Goal: Information Seeking & Learning: Compare options

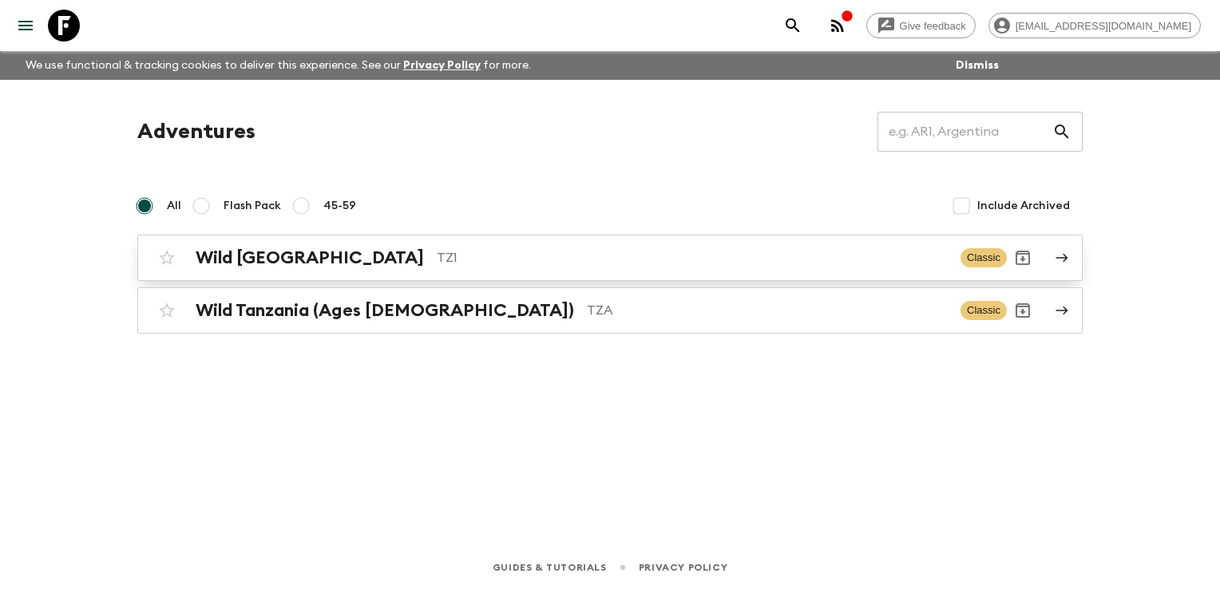
click at [301, 252] on h2 "Wild [GEOGRAPHIC_DATA]" at bounding box center [310, 258] width 228 height 21
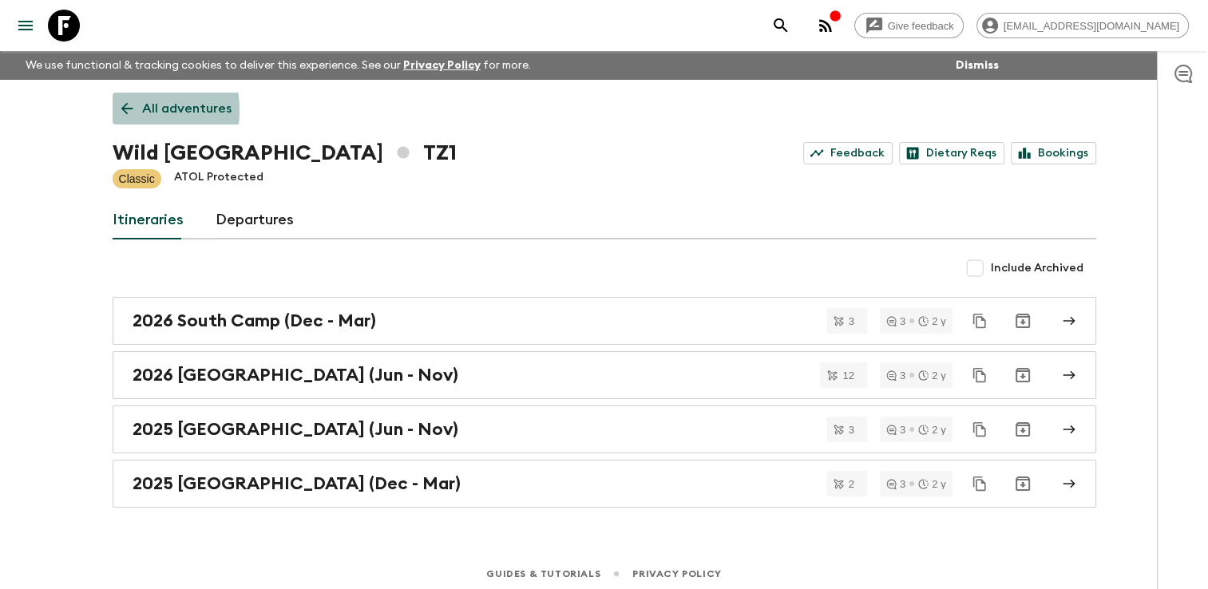
click at [119, 110] on icon at bounding box center [127, 109] width 18 height 18
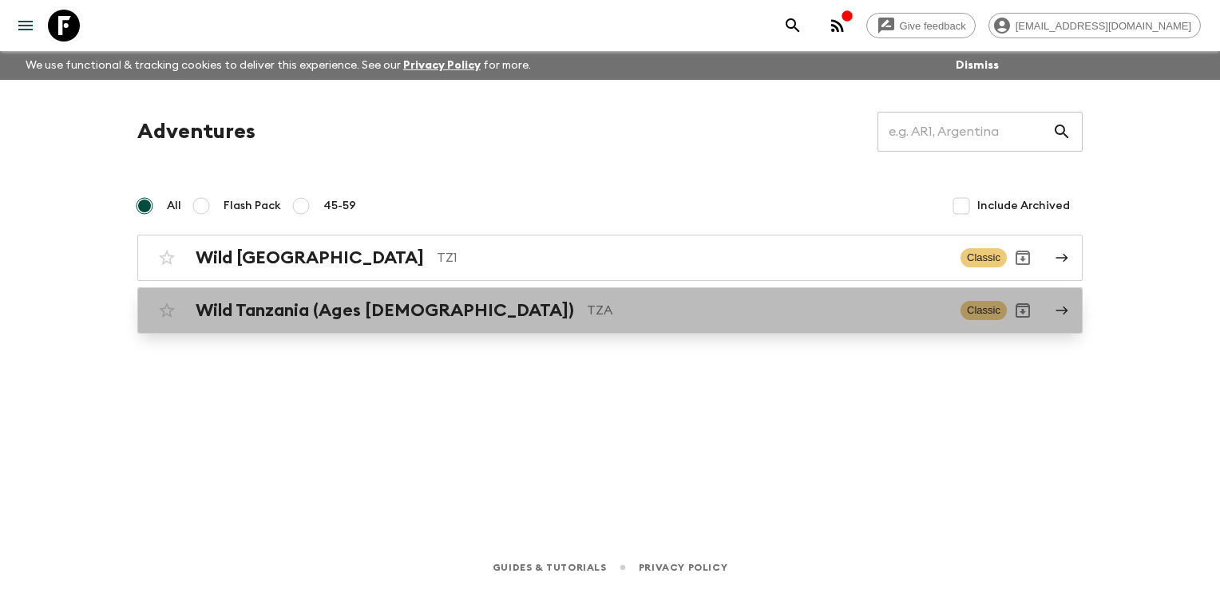
click at [241, 318] on h2 "Wild Tanzania (Ages [DEMOGRAPHIC_DATA])" at bounding box center [385, 310] width 379 height 21
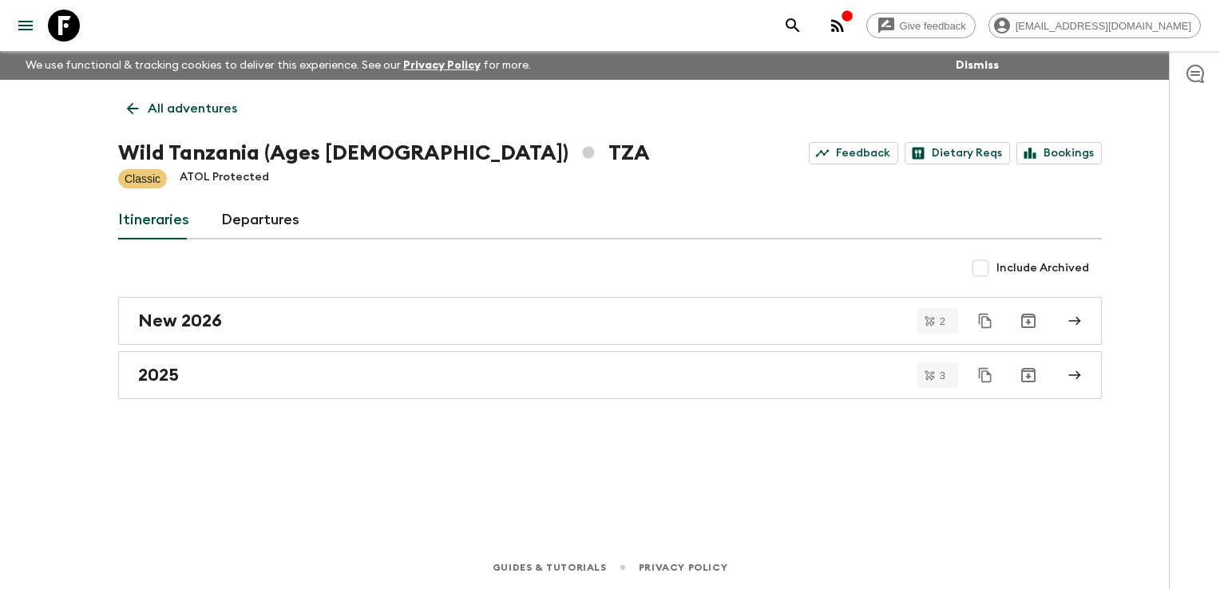
click at [124, 104] on icon at bounding box center [133, 109] width 18 height 18
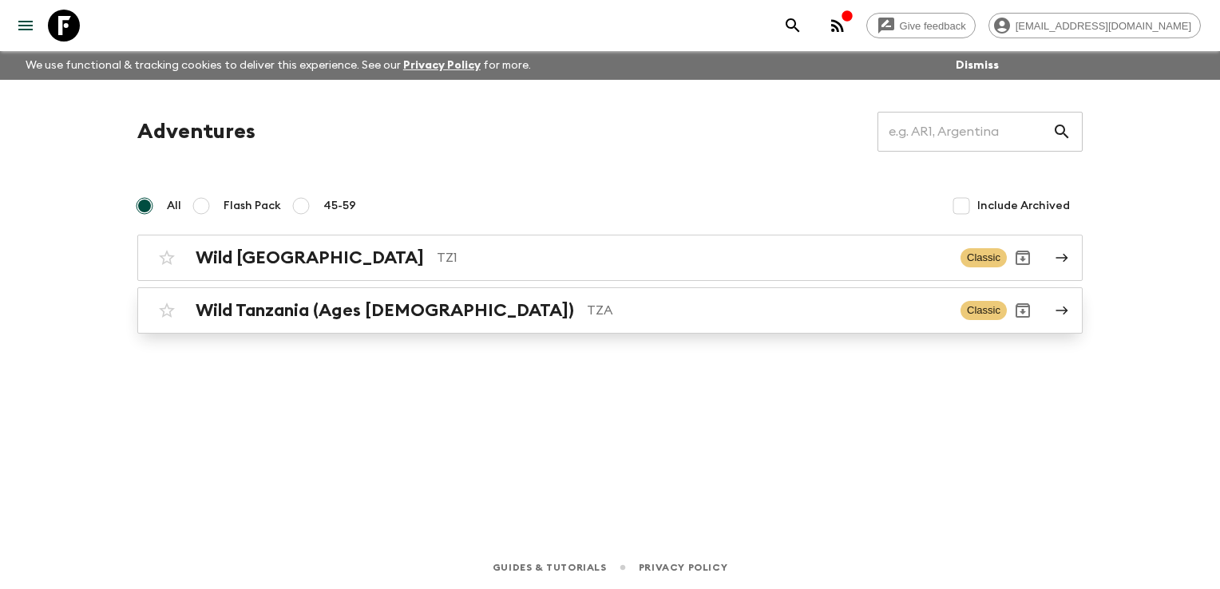
click at [263, 296] on div "Wild Tanzania (Ages [DEMOGRAPHIC_DATA]) TZA Classic" at bounding box center [579, 311] width 856 height 32
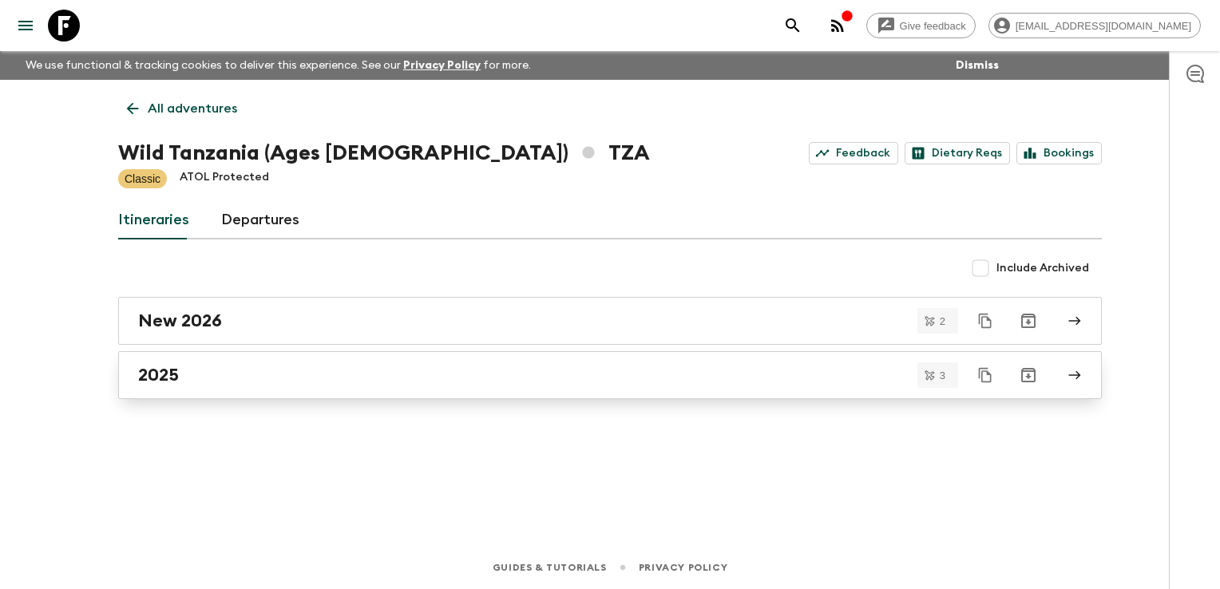
click at [175, 382] on h2 "2025" at bounding box center [158, 375] width 41 height 21
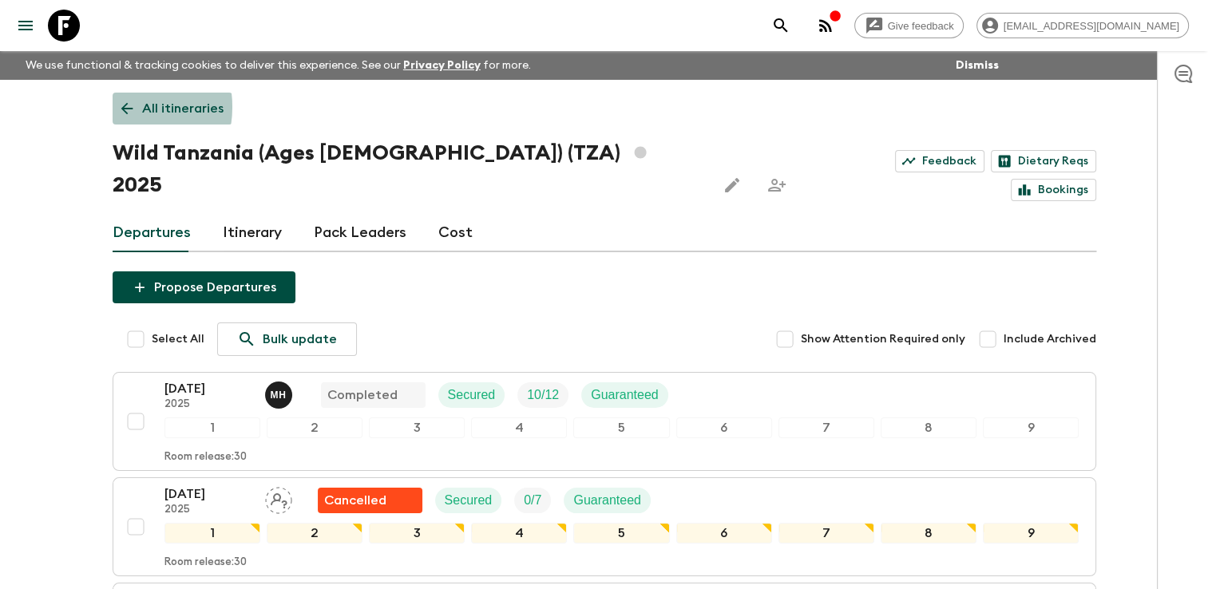
click at [118, 107] on icon at bounding box center [127, 109] width 18 height 18
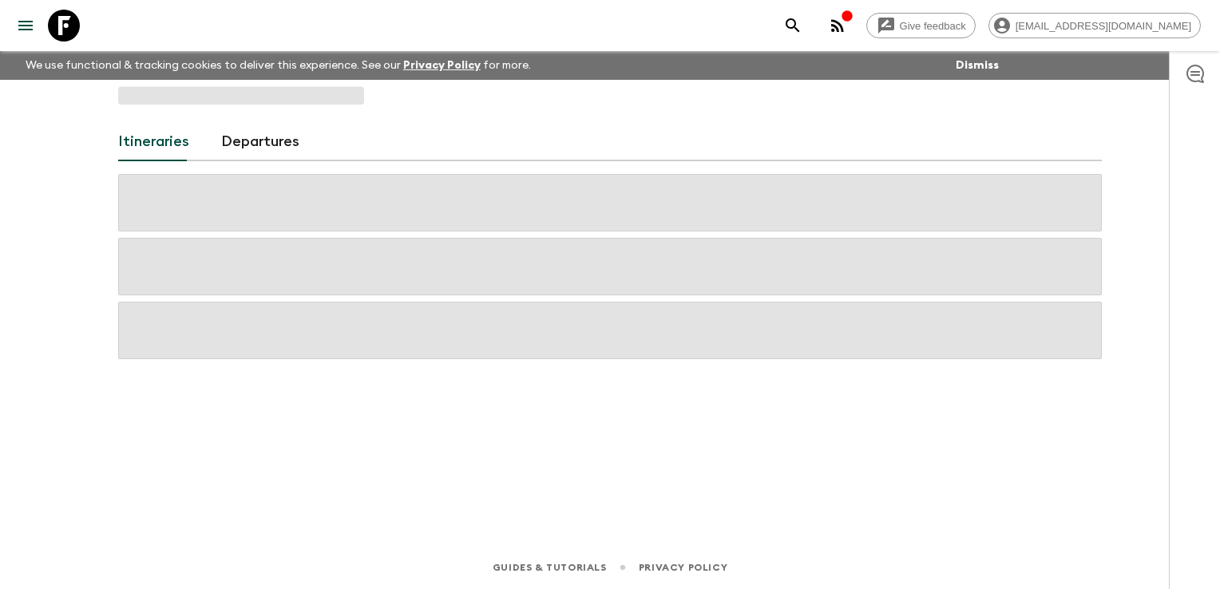
click at [118, 107] on div "Itineraries Departures" at bounding box center [610, 291] width 1022 height 422
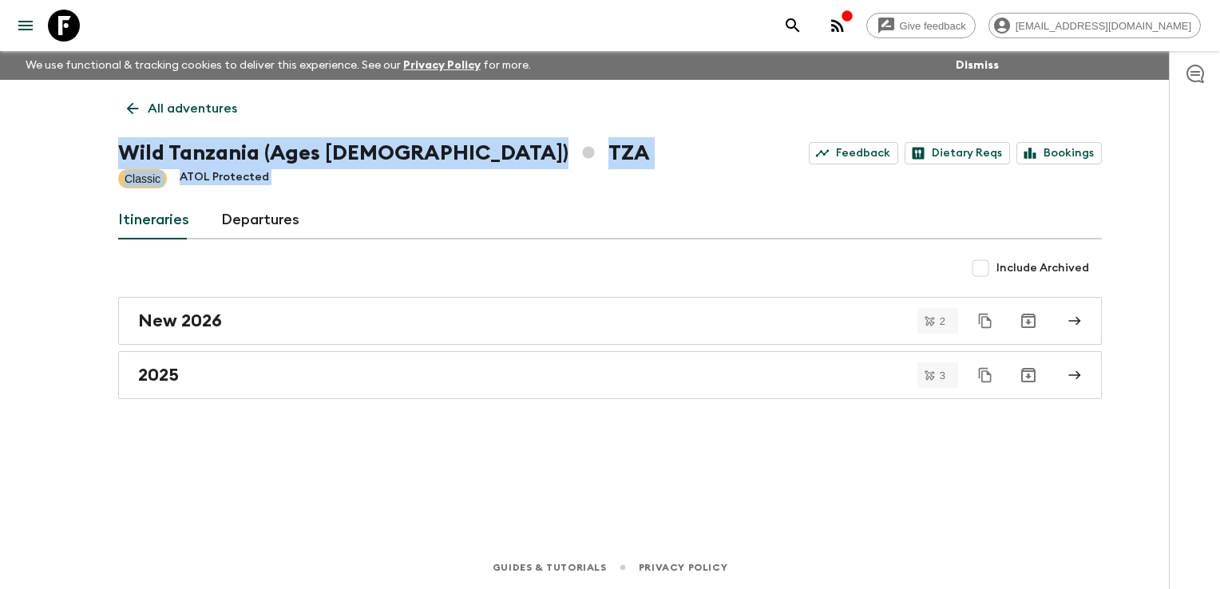
drag, startPoint x: 118, startPoint y: 107, endPoint x: 73, endPoint y: 169, distance: 76.5
click at [73, 178] on div "Give feedback [EMAIL_ADDRESS][DOMAIN_NAME] We use functional & tracking cookies…" at bounding box center [610, 294] width 1220 height 589
click at [131, 109] on icon at bounding box center [133, 109] width 12 height 12
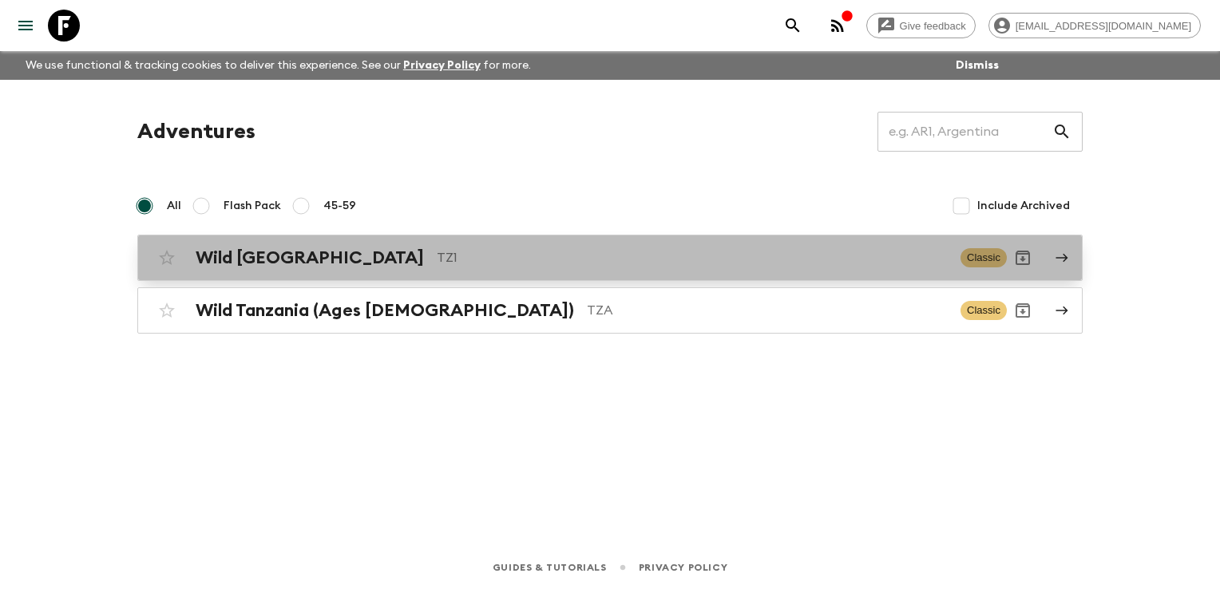
click at [224, 261] on h2 "Wild [GEOGRAPHIC_DATA]" at bounding box center [310, 258] width 228 height 21
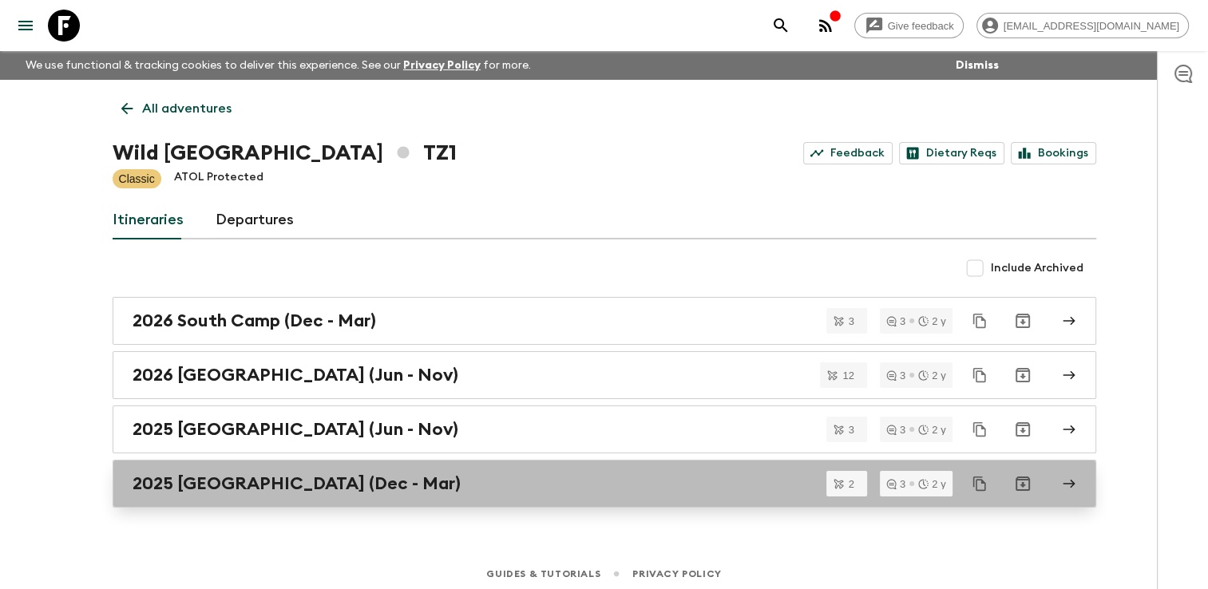
click at [181, 480] on h2 "2025 [GEOGRAPHIC_DATA] (Dec - Mar)" at bounding box center [297, 484] width 328 height 21
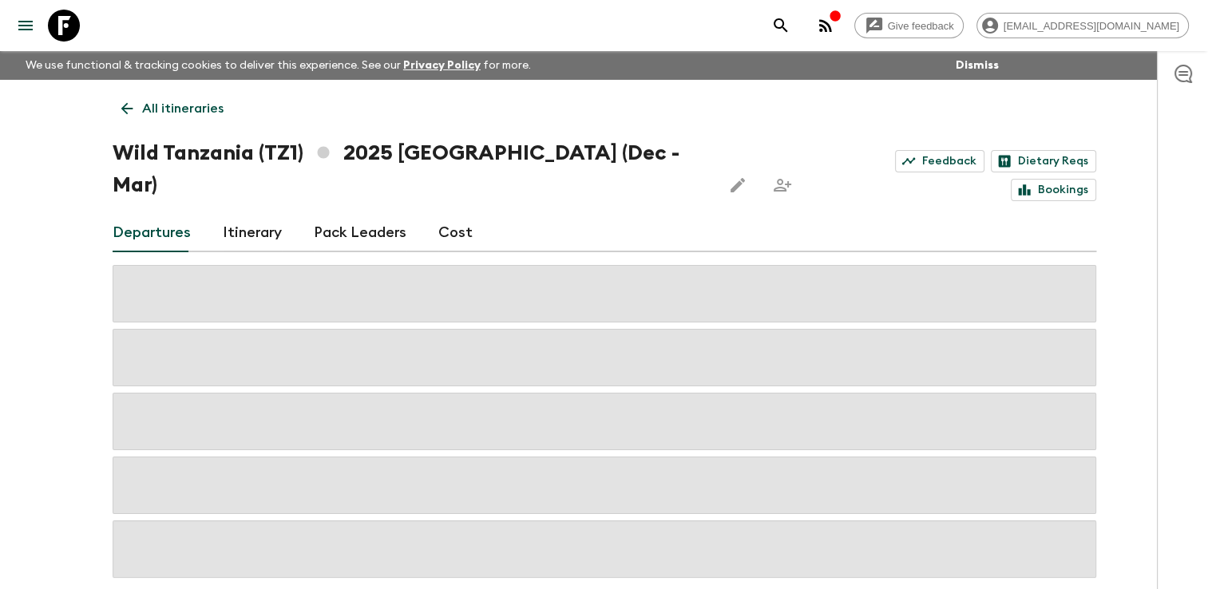
click at [451, 214] on link "Cost" at bounding box center [455, 233] width 34 height 38
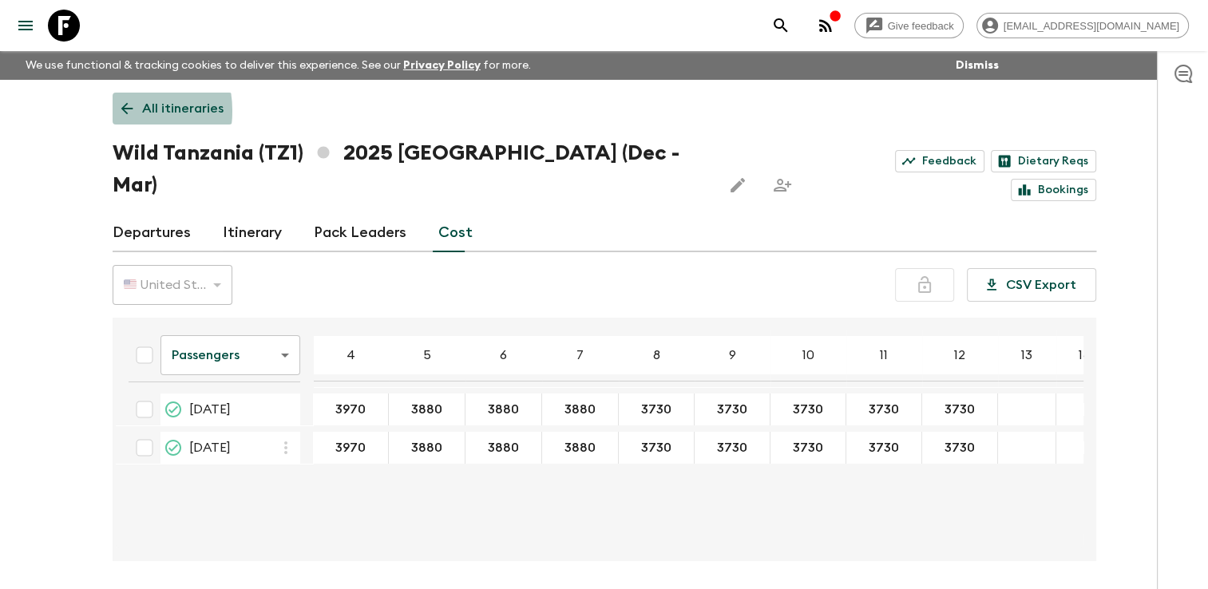
click at [114, 111] on link "All itineraries" at bounding box center [173, 109] width 120 height 32
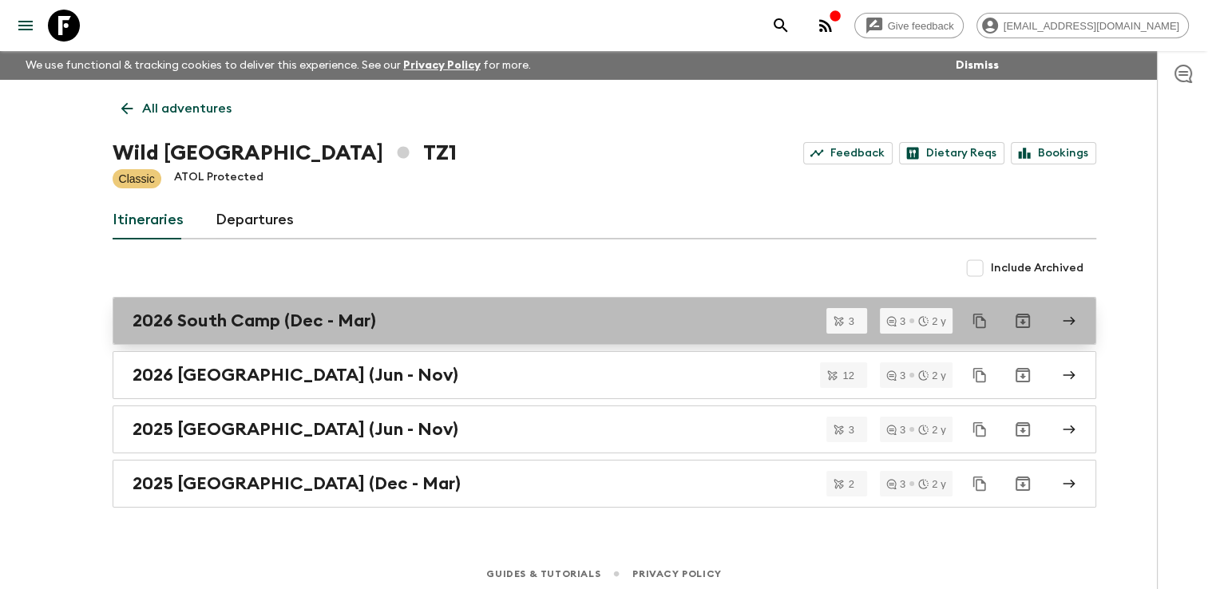
click at [195, 325] on h2 "2026 South Camp (Dec - Mar)" at bounding box center [255, 321] width 244 height 21
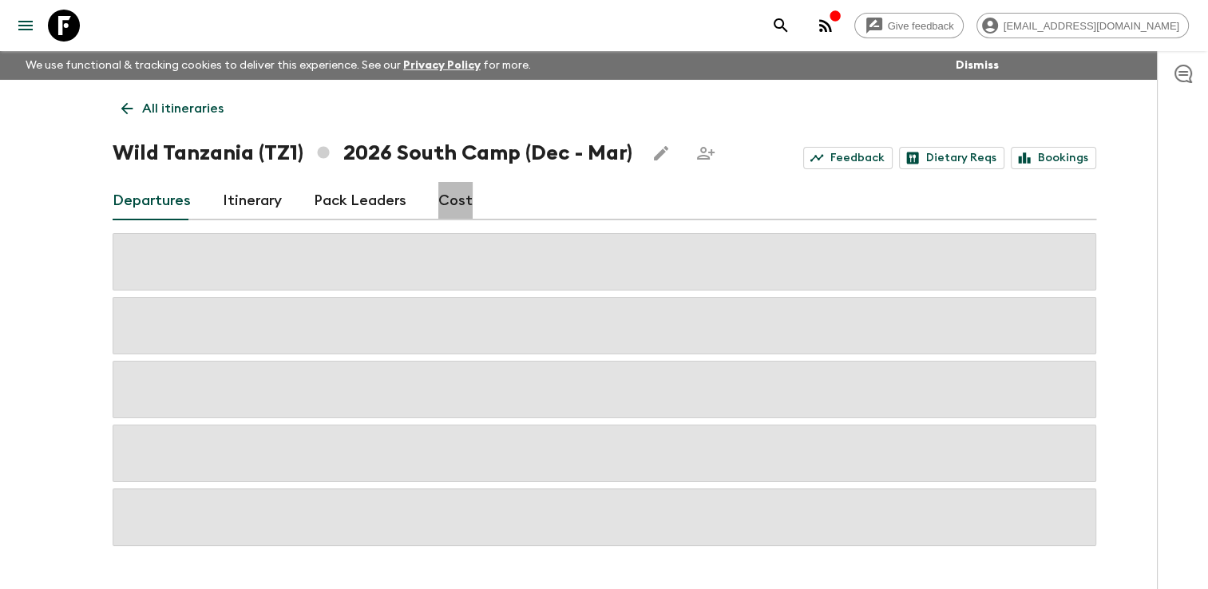
click at [457, 200] on link "Cost" at bounding box center [455, 201] width 34 height 38
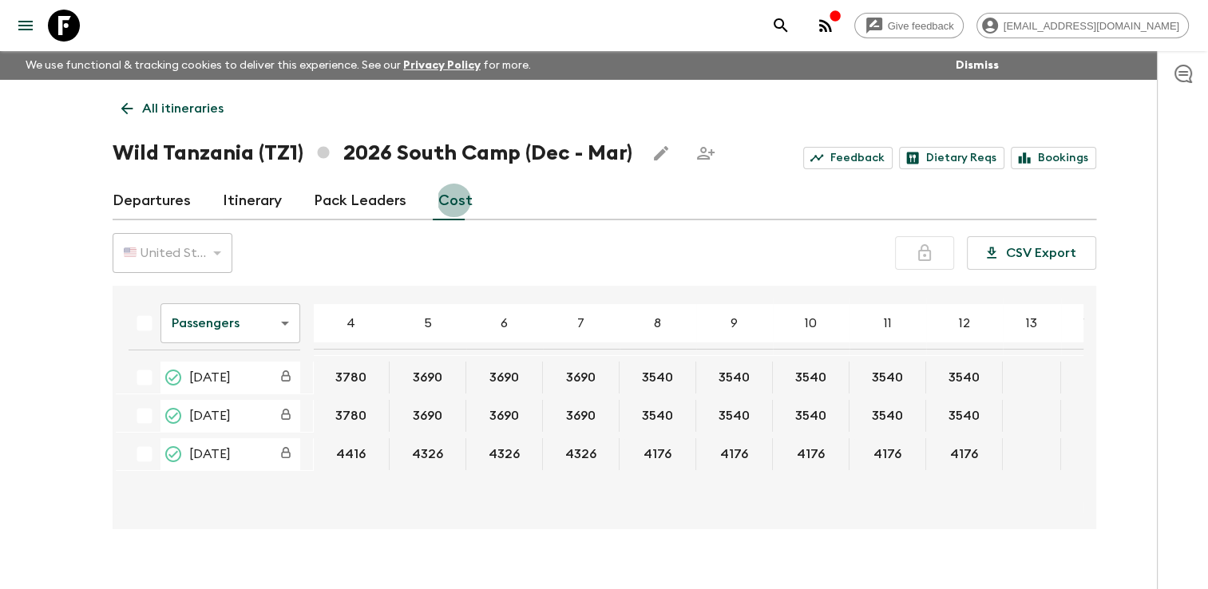
click at [119, 107] on icon at bounding box center [127, 109] width 18 height 18
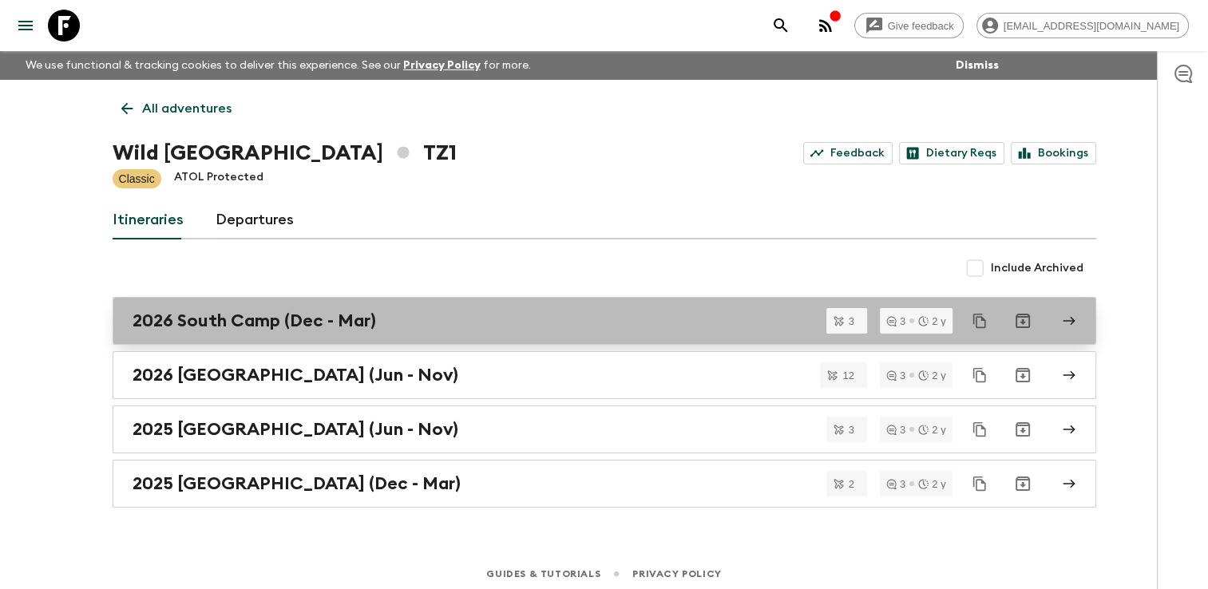
click at [225, 331] on h2 "2026 South Camp (Dec - Mar)" at bounding box center [255, 321] width 244 height 21
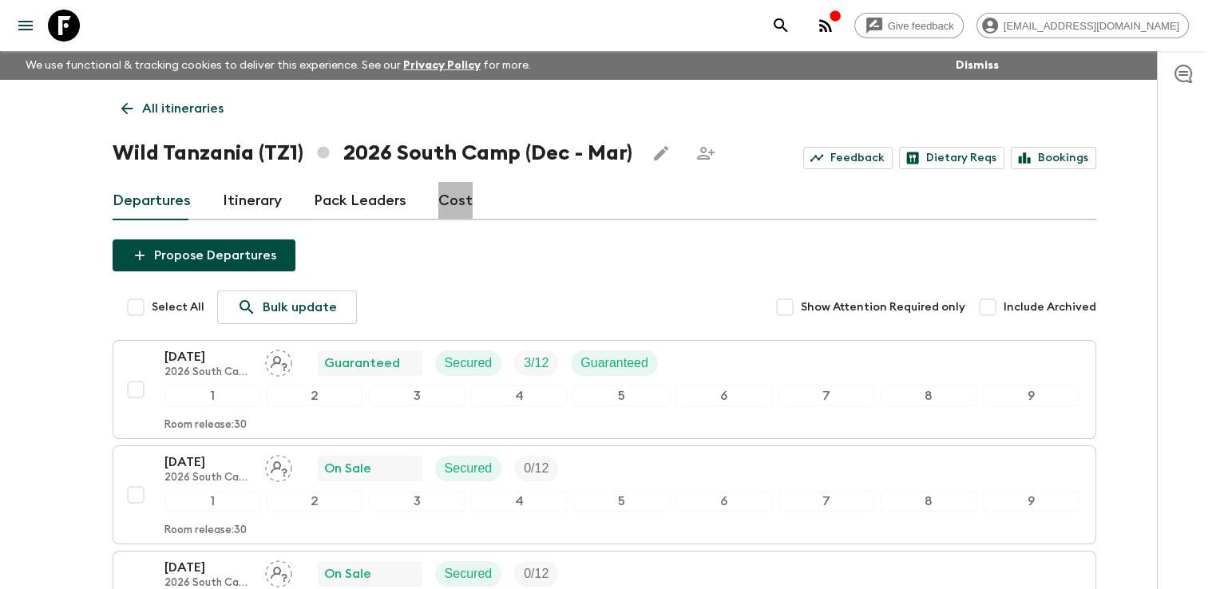
click at [447, 194] on link "Cost" at bounding box center [455, 201] width 34 height 38
